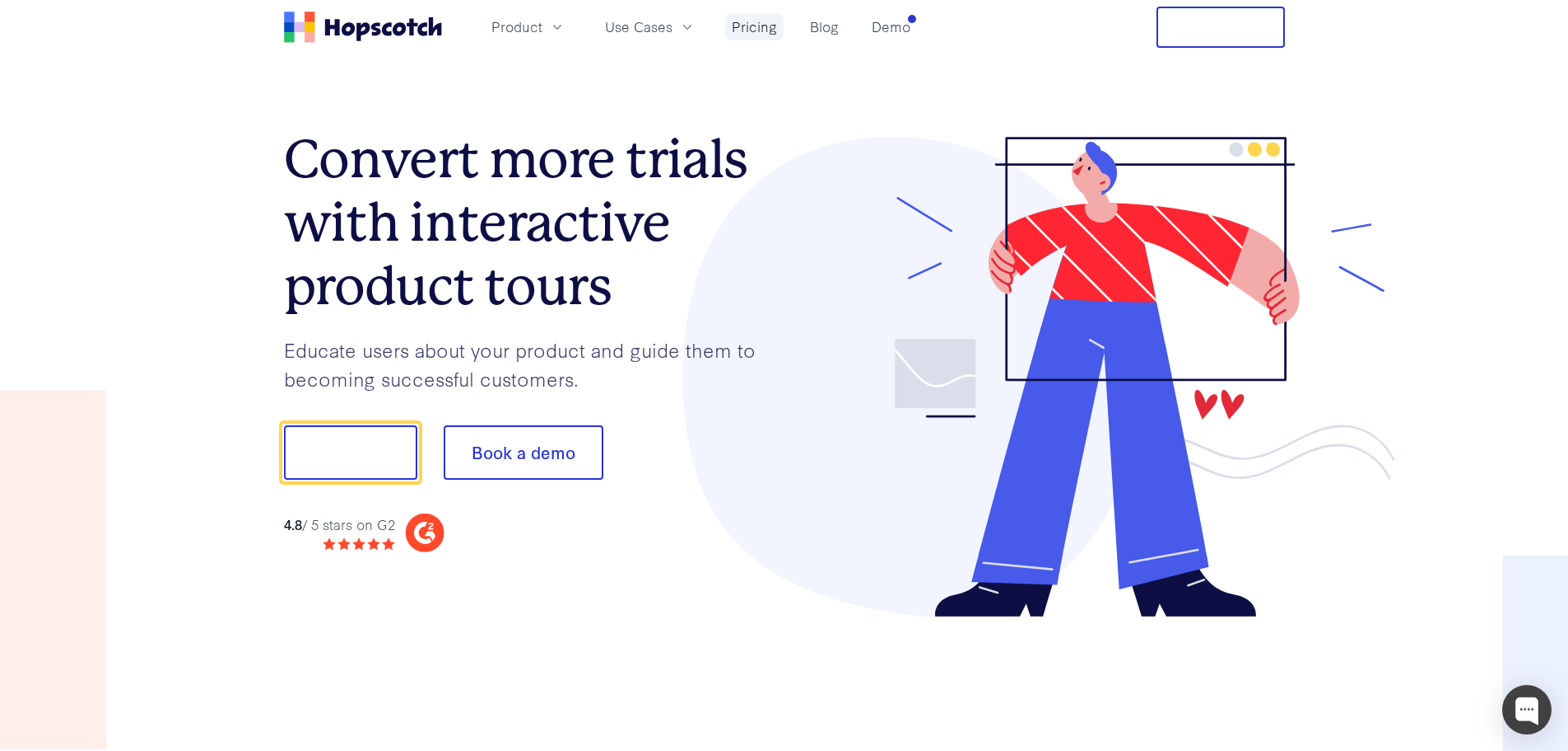
click at [757, 28] on link "Pricing" at bounding box center [753, 27] width 58 height 28
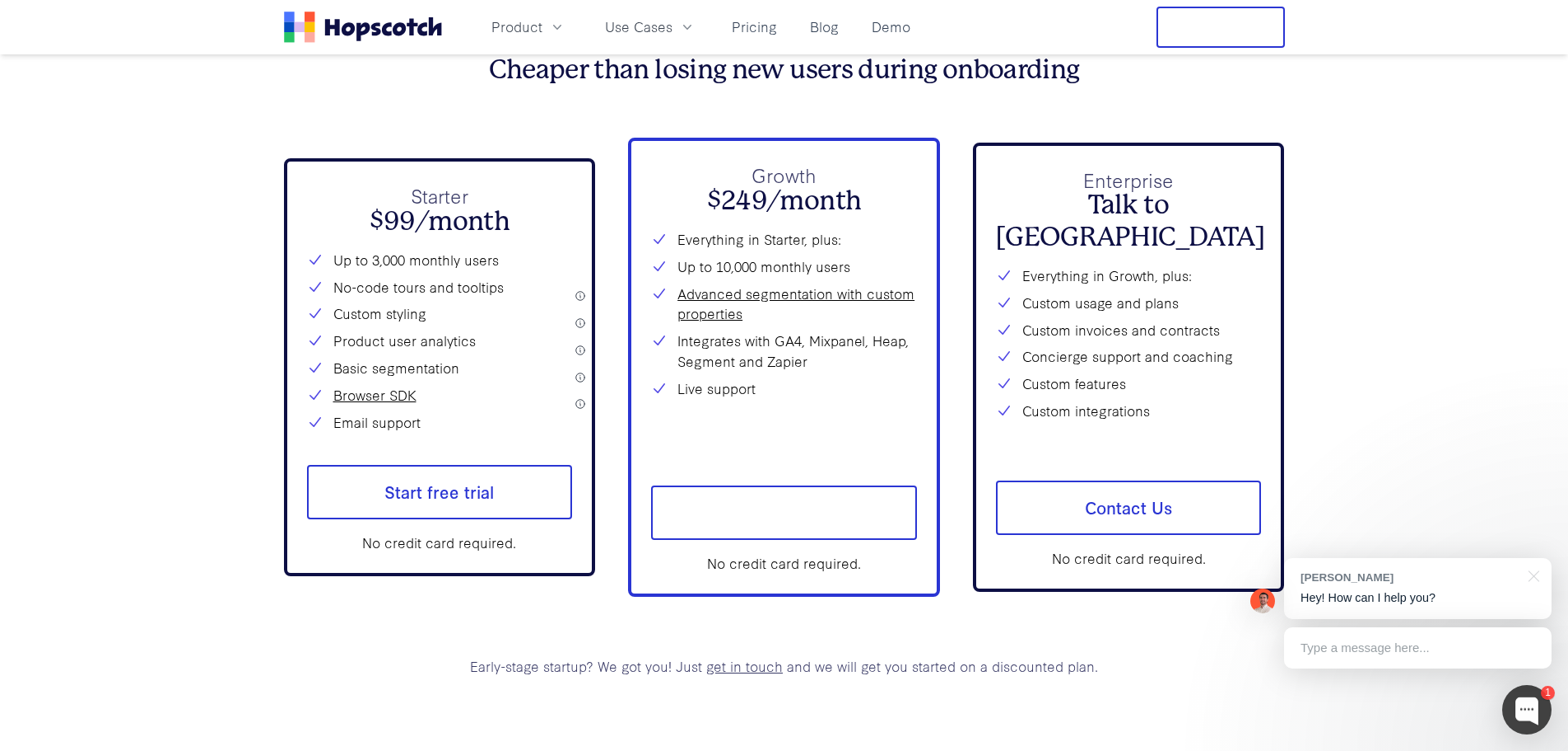
scroll to position [6068, 0]
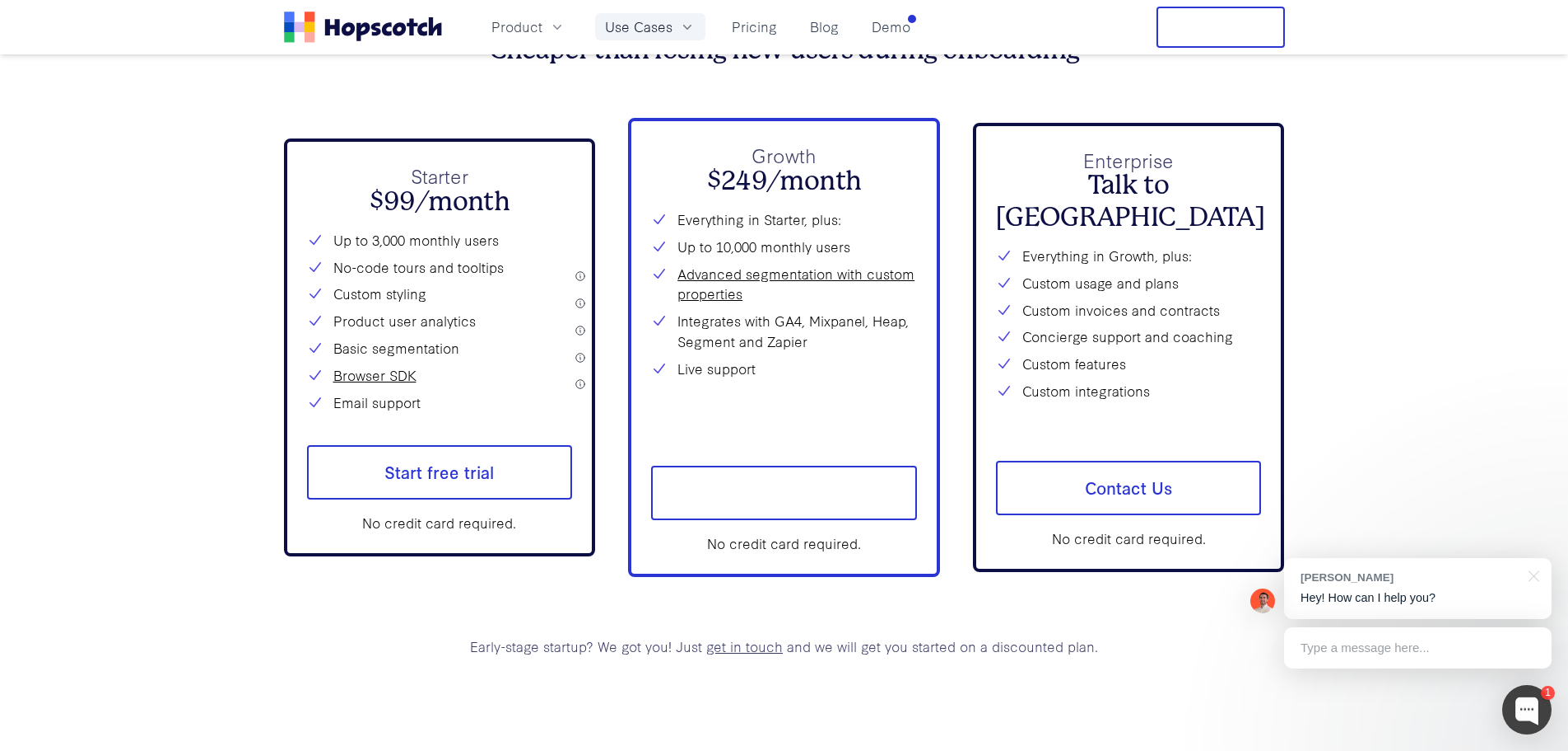
click at [638, 24] on span "Use Cases" at bounding box center [638, 27] width 68 height 21
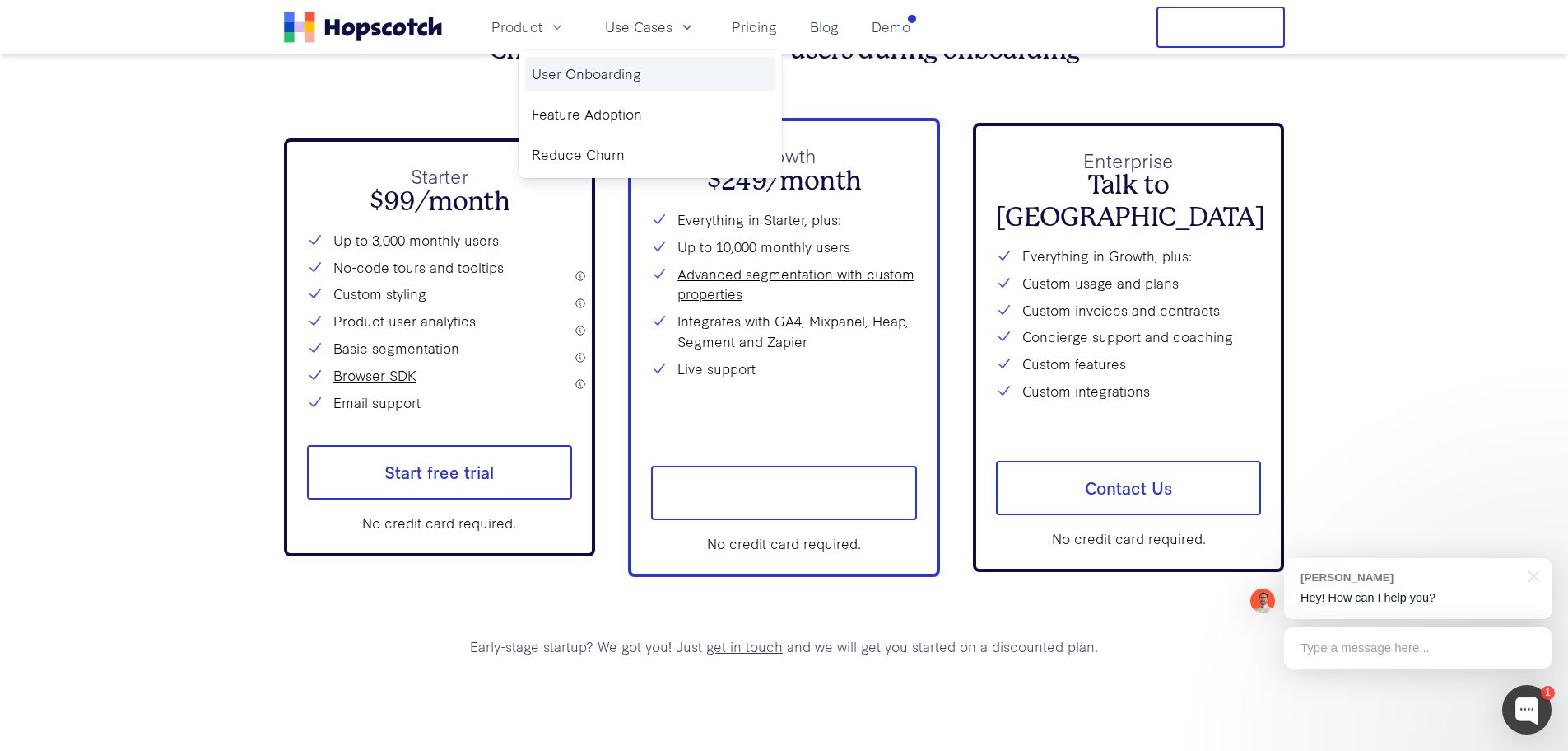
click at [650, 73] on link "User Onboarding" at bounding box center [650, 74] width 250 height 34
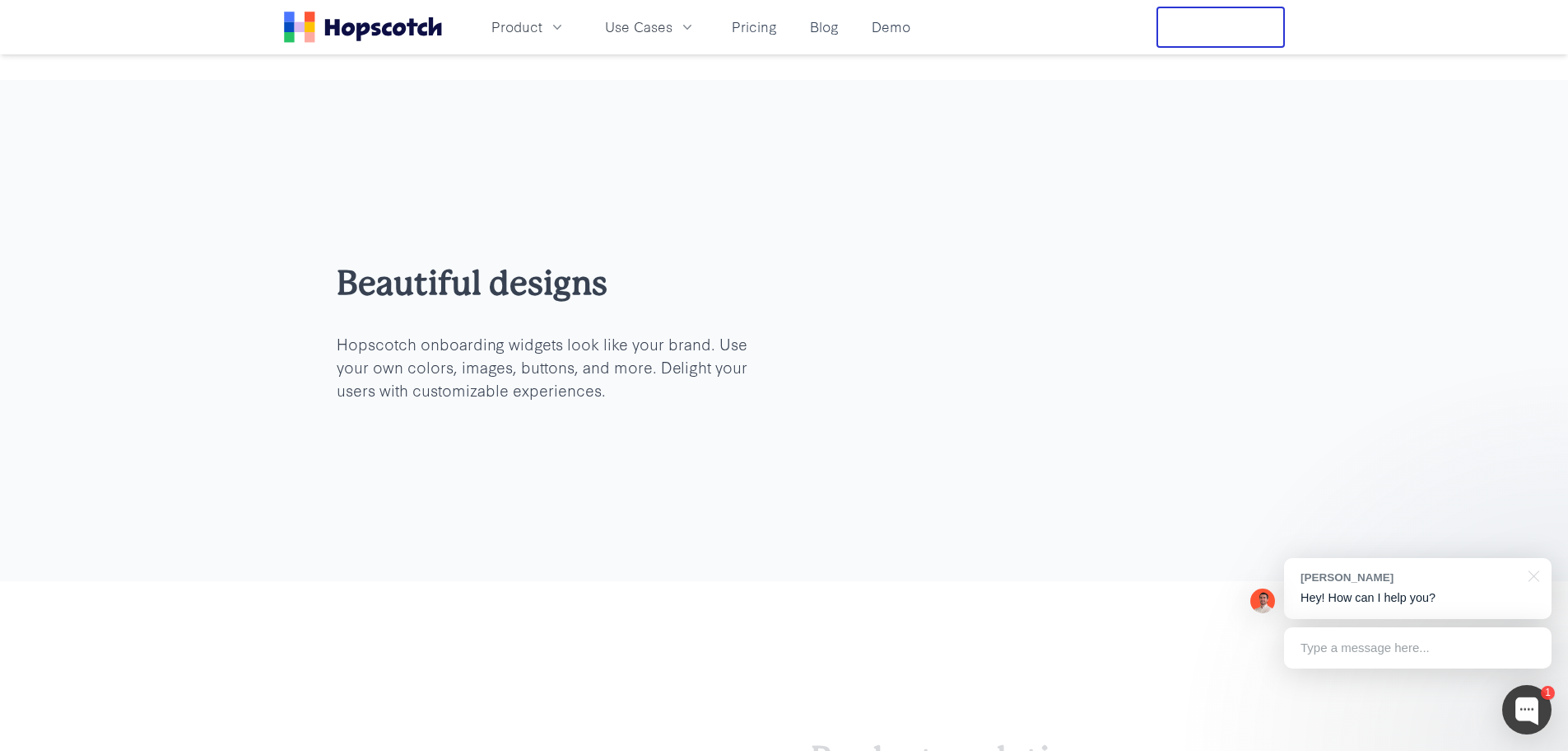
scroll to position [1648, 0]
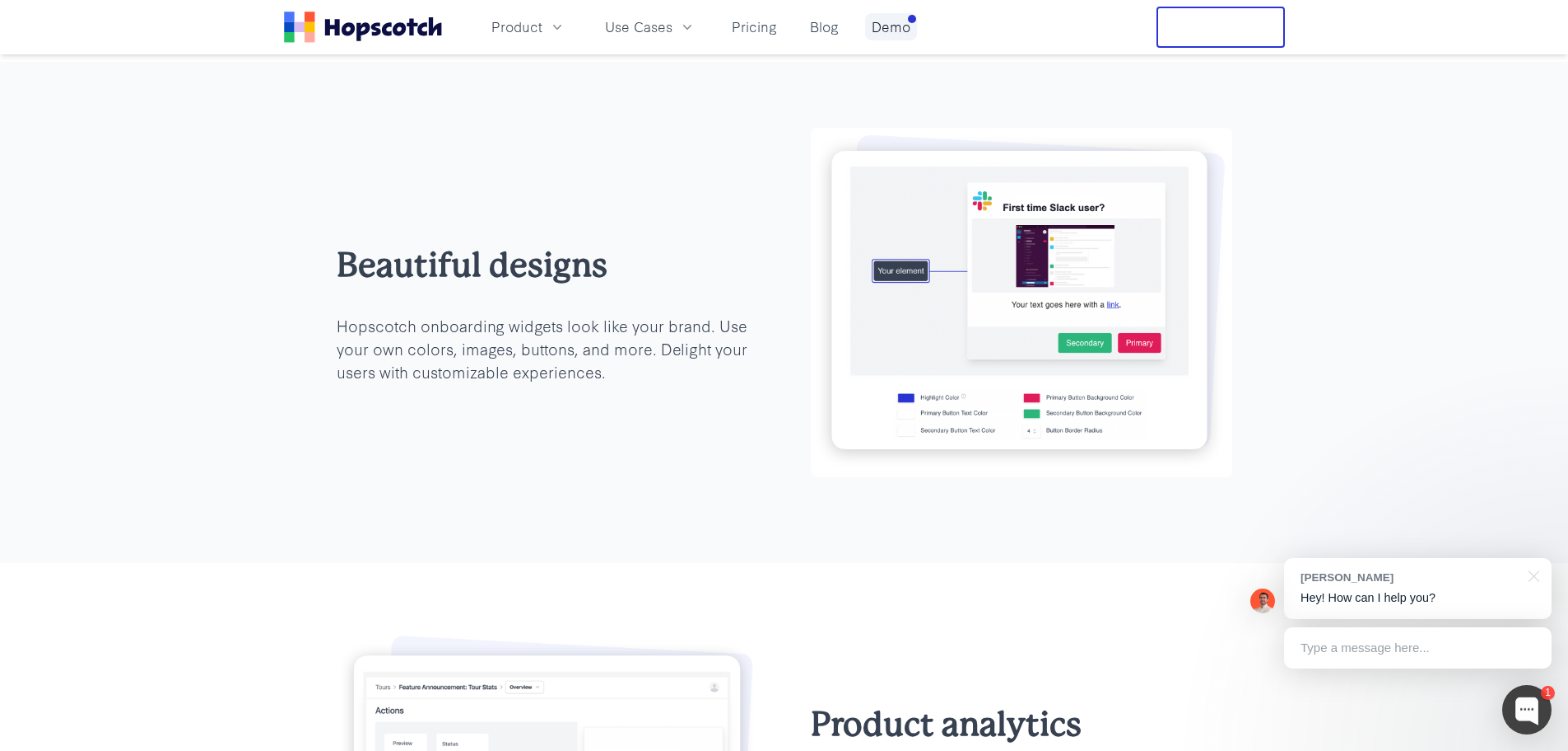
click at [882, 37] on link "Demo" at bounding box center [891, 27] width 52 height 28
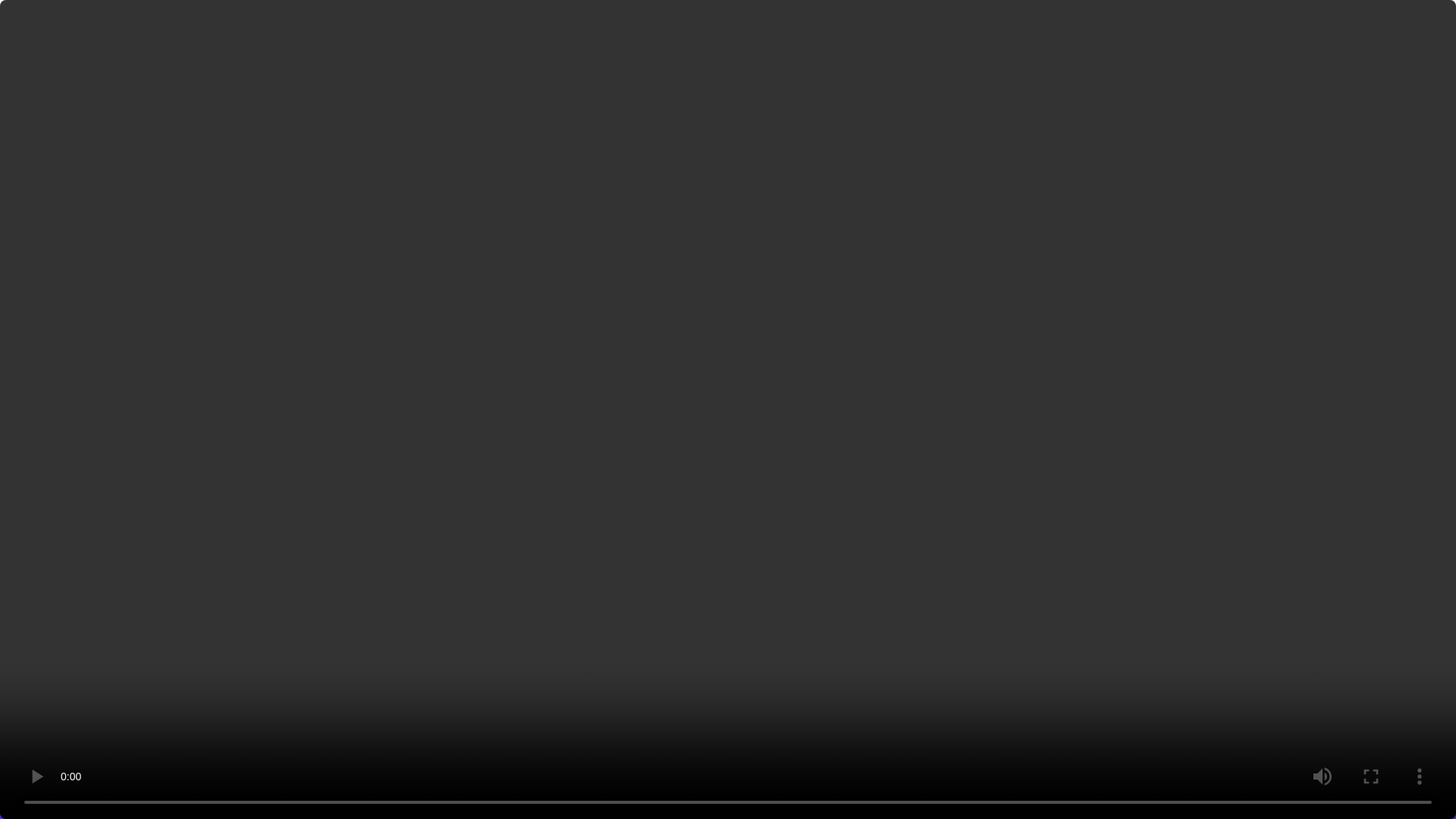
click at [893, 324] on video at bounding box center [728, 409] width 1456 height 819
click at [1208, 539] on video at bounding box center [728, 409] width 1456 height 819
click at [777, 554] on video at bounding box center [728, 409] width 1456 height 819
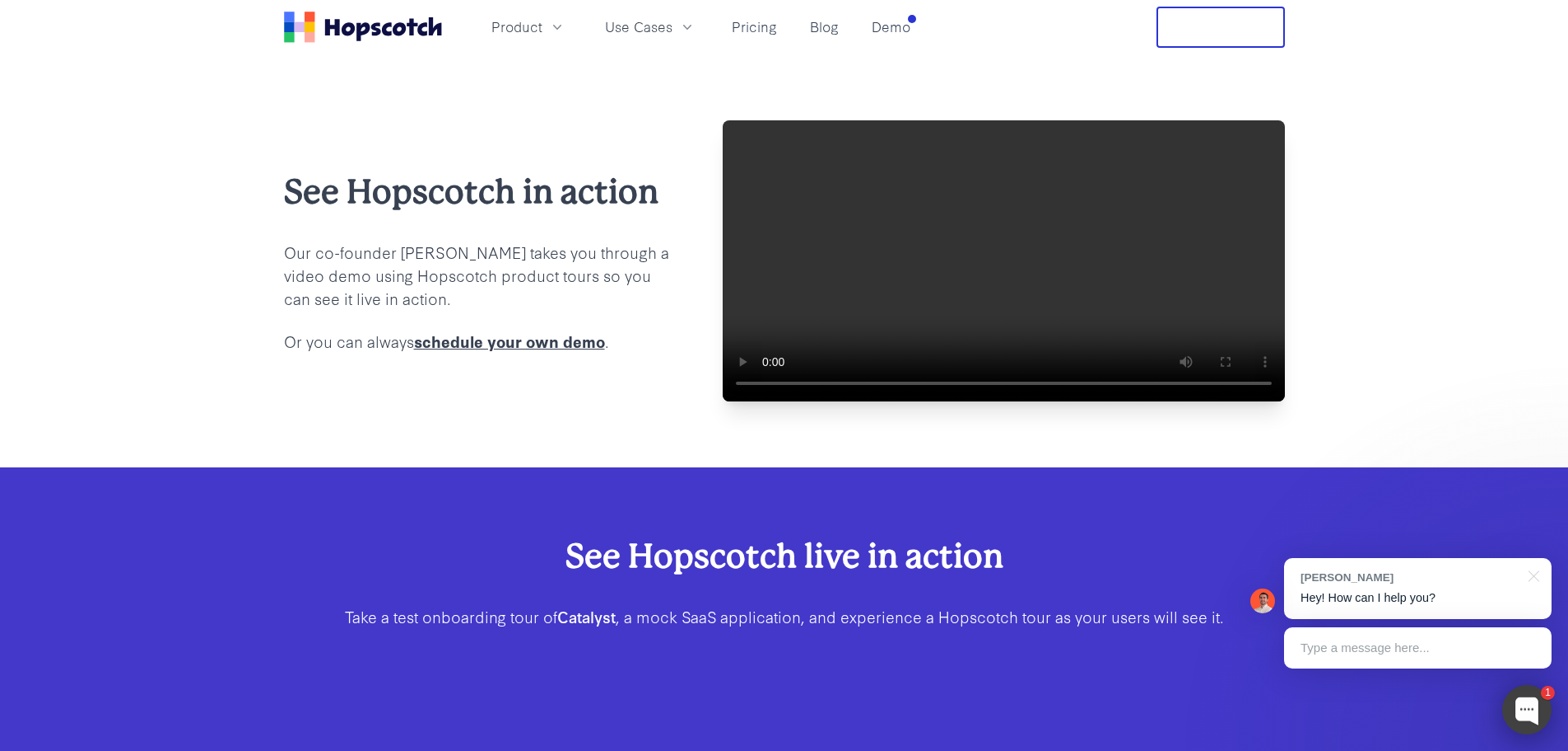
click at [1528, 707] on div at bounding box center [1528, 710] width 49 height 49
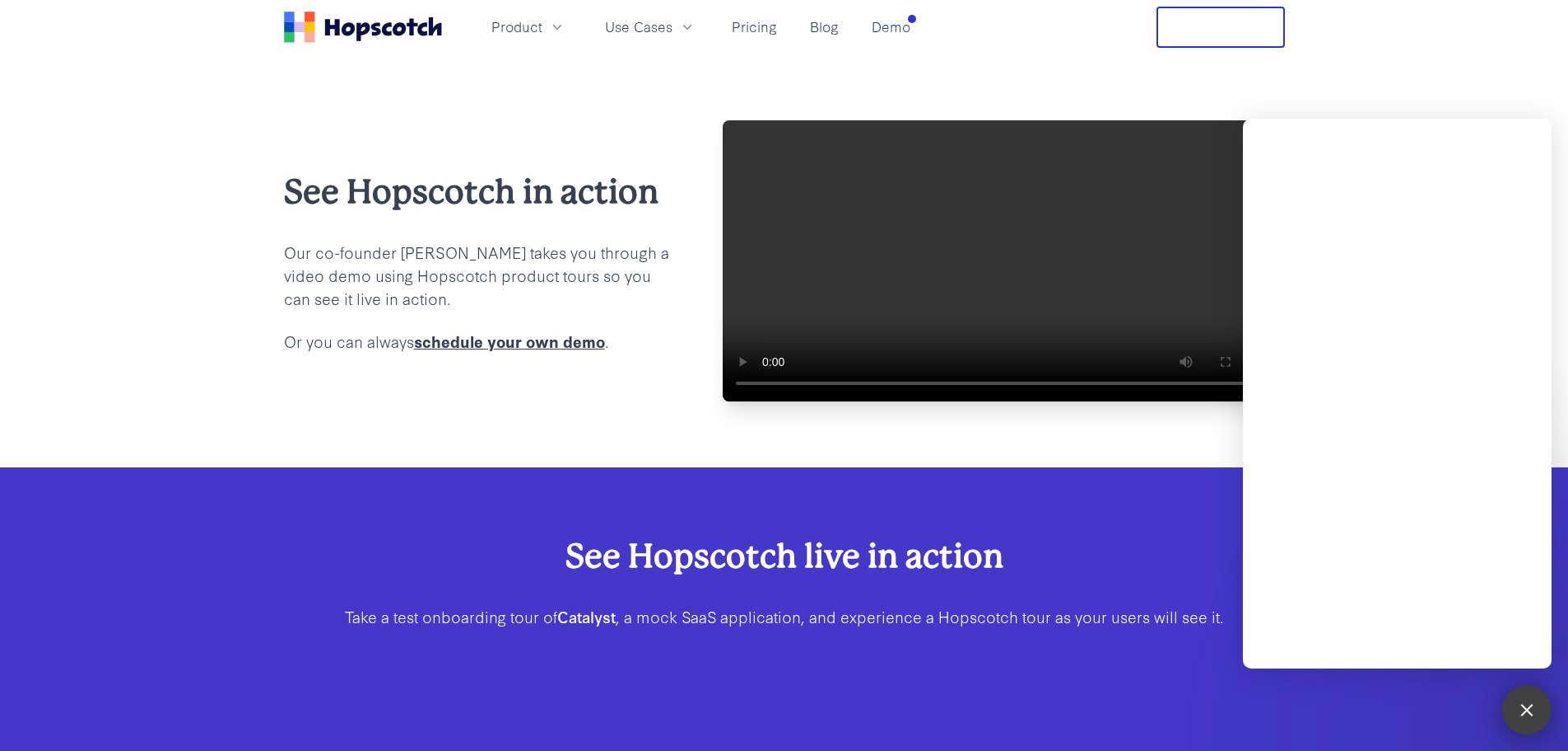
click at [1528, 711] on div at bounding box center [1527, 709] width 23 height 23
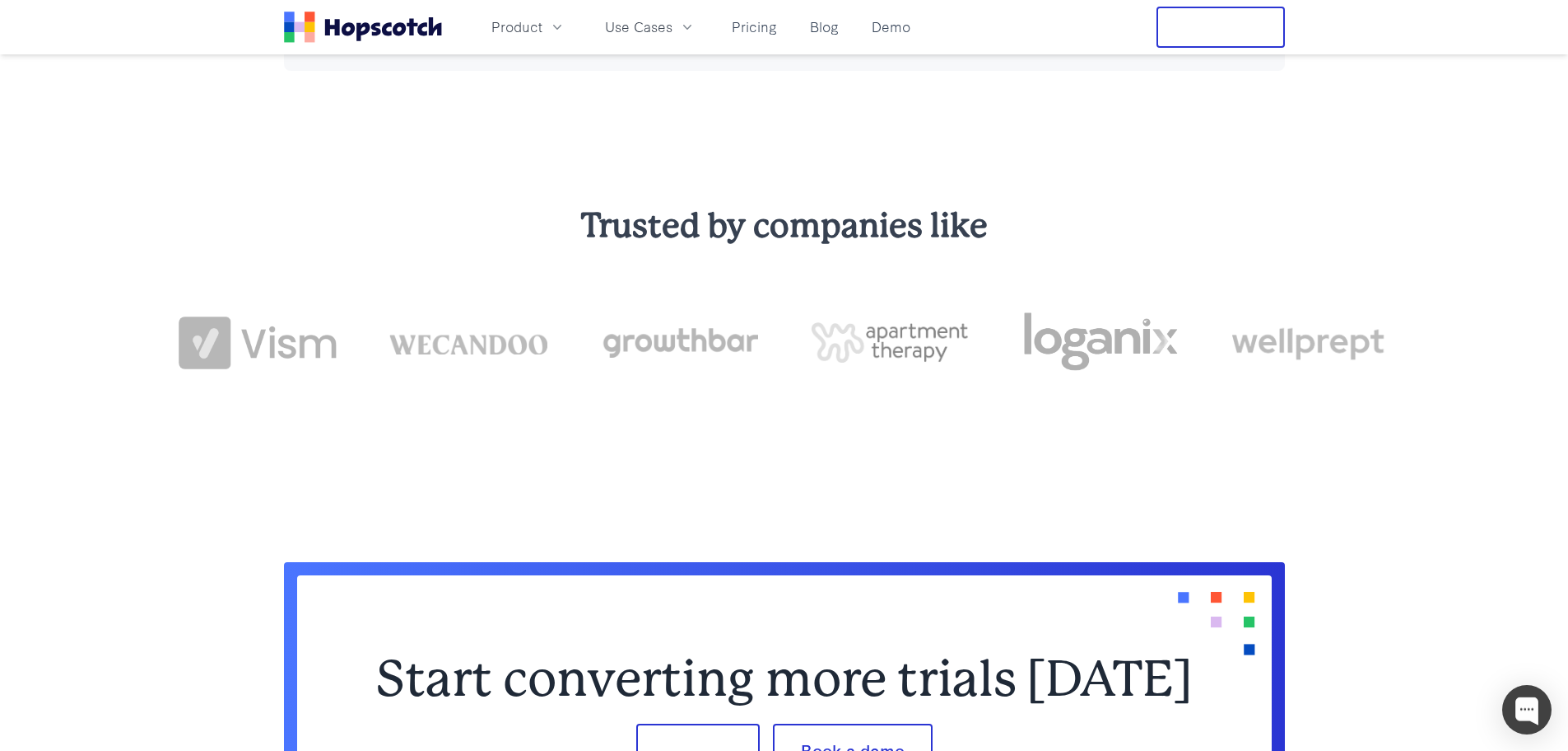
scroll to position [1444, 0]
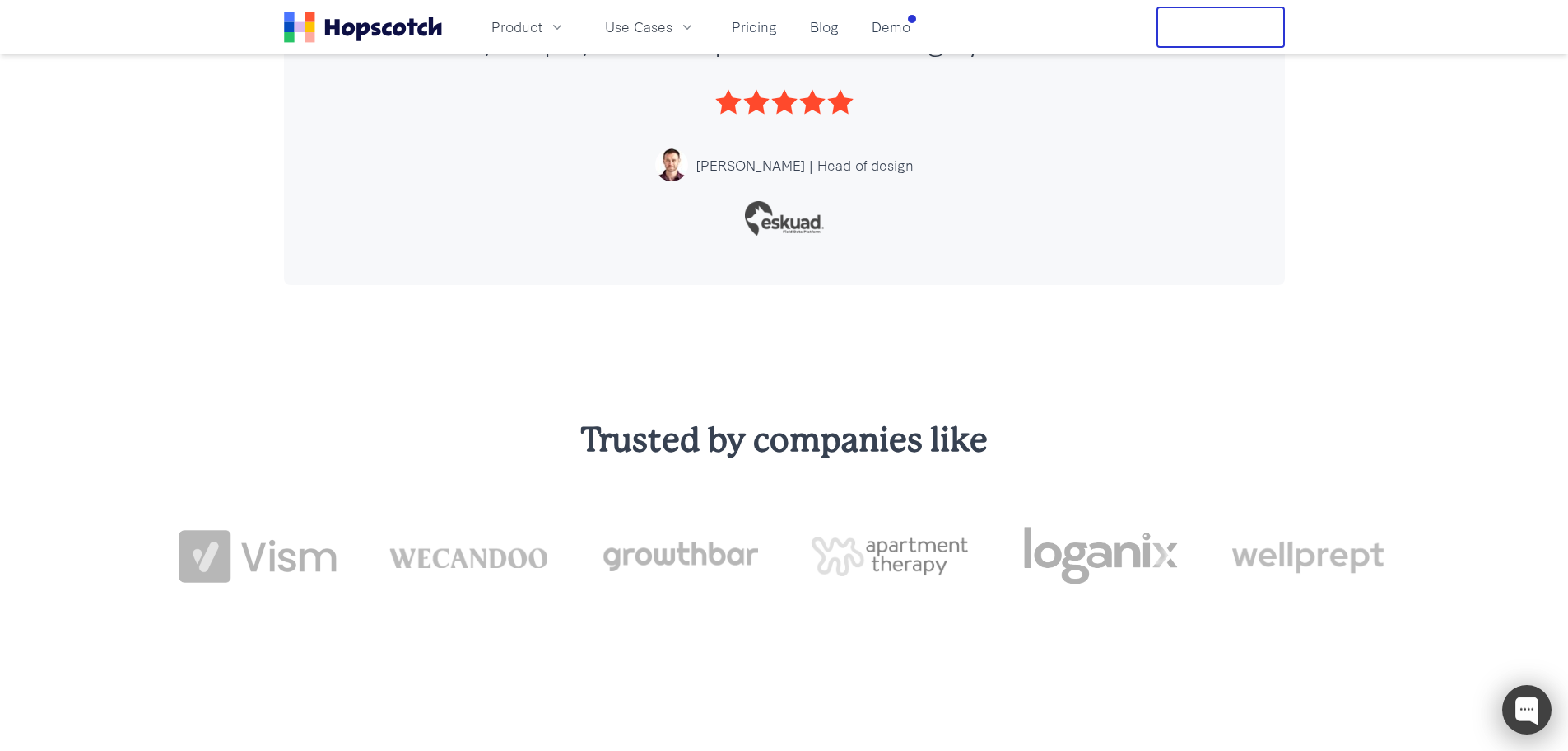
click at [1521, 705] on div at bounding box center [1528, 710] width 49 height 49
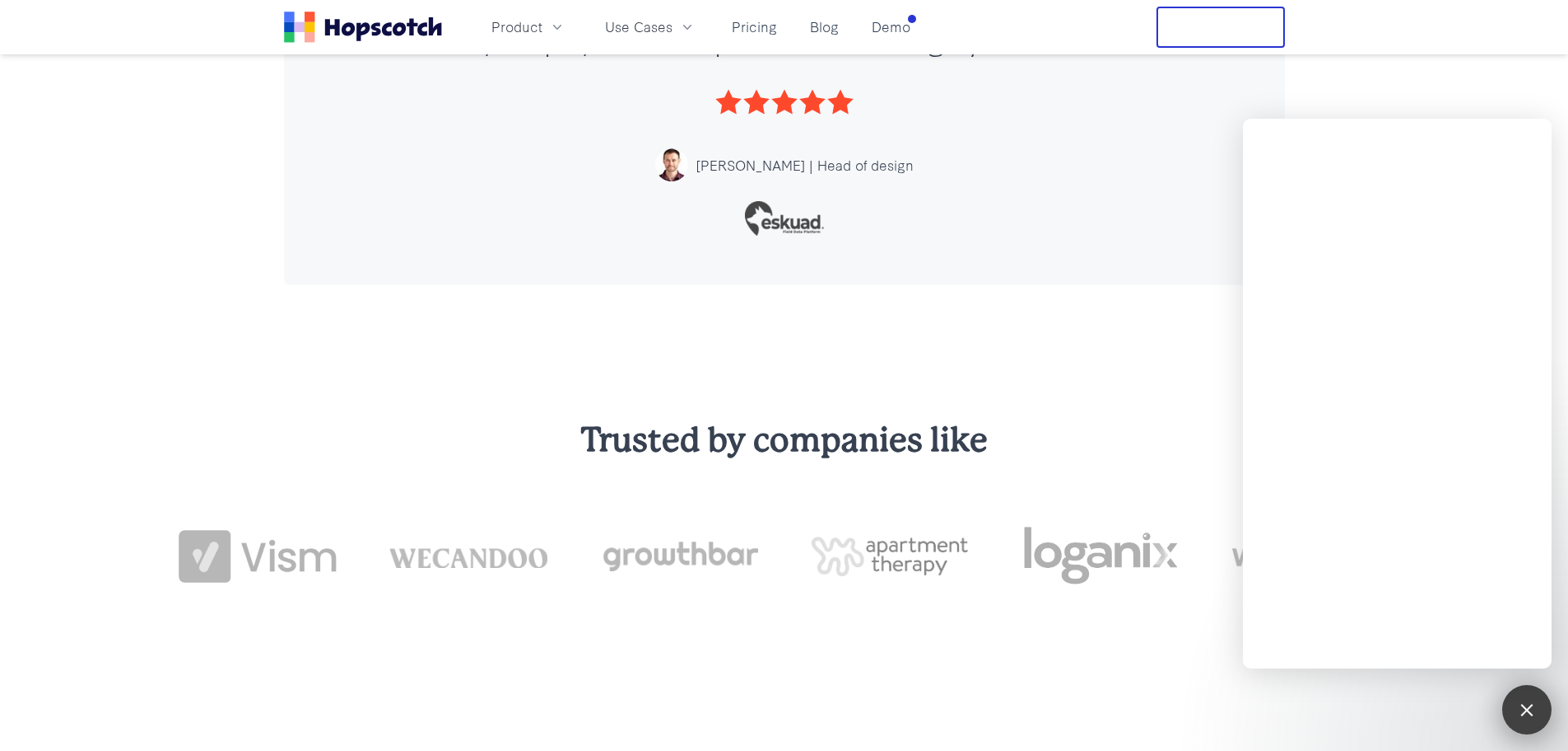
click at [1514, 717] on div "1" at bounding box center [1528, 710] width 49 height 49
